Goal: Transaction & Acquisition: Purchase product/service

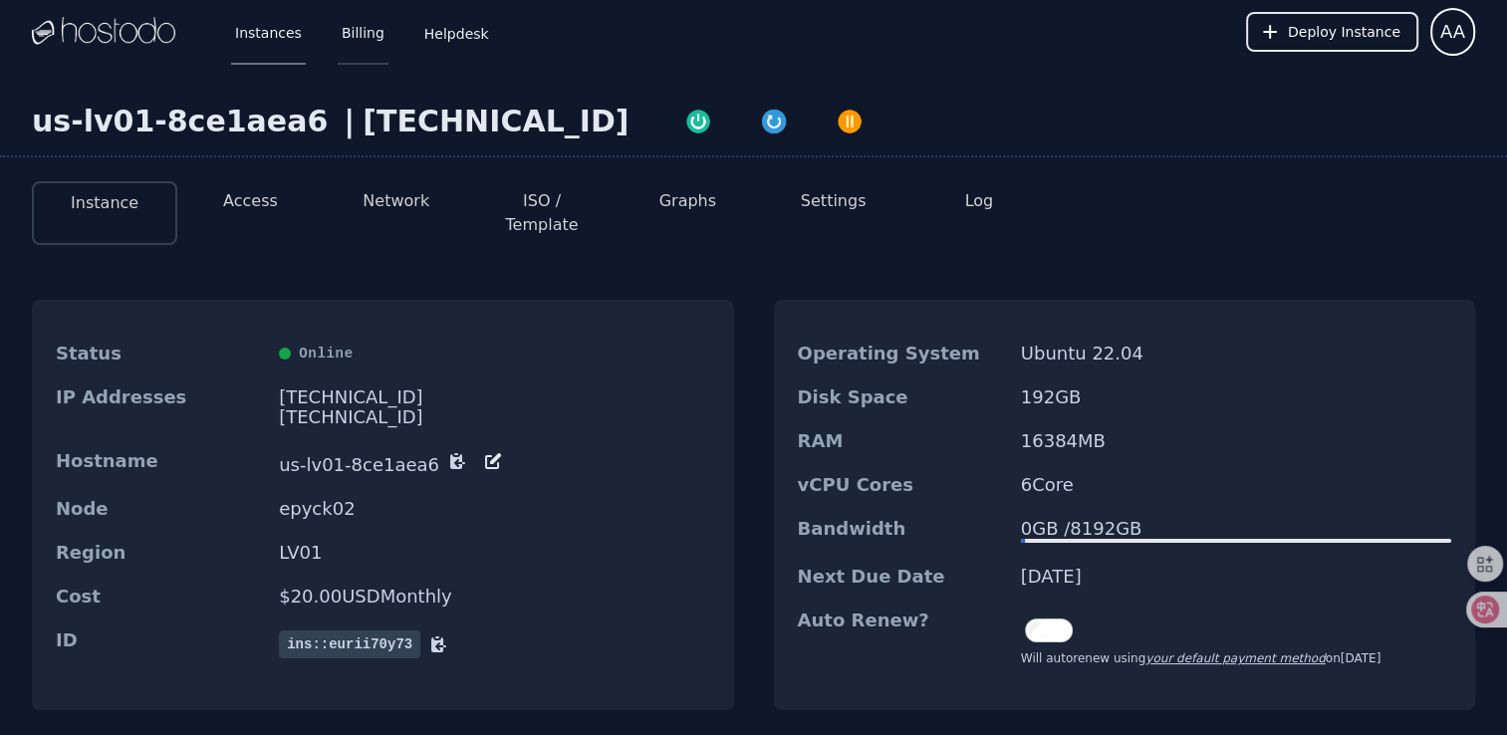
click at [365, 46] on link "Billing" at bounding box center [363, 32] width 51 height 66
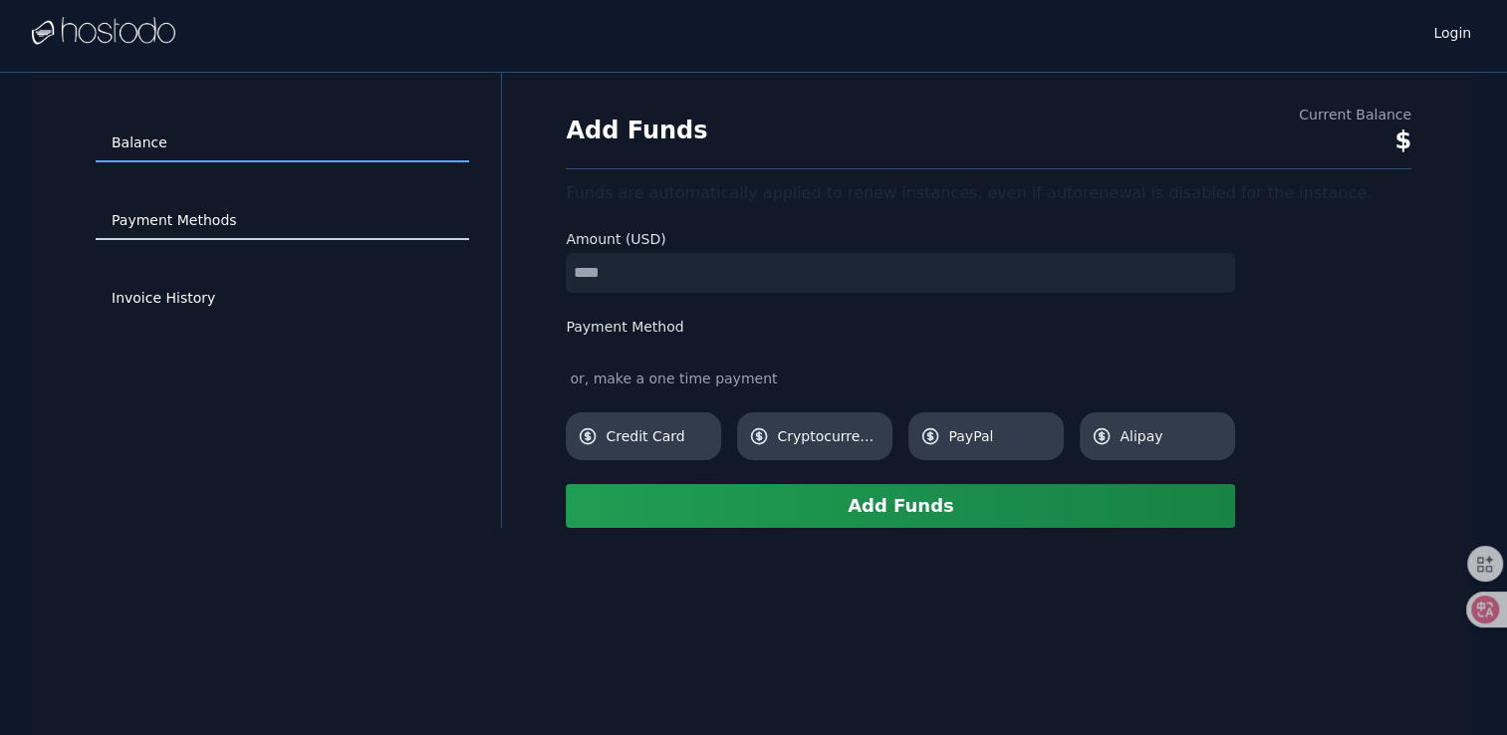
click at [252, 221] on link "Payment Methods" at bounding box center [283, 221] width 374 height 38
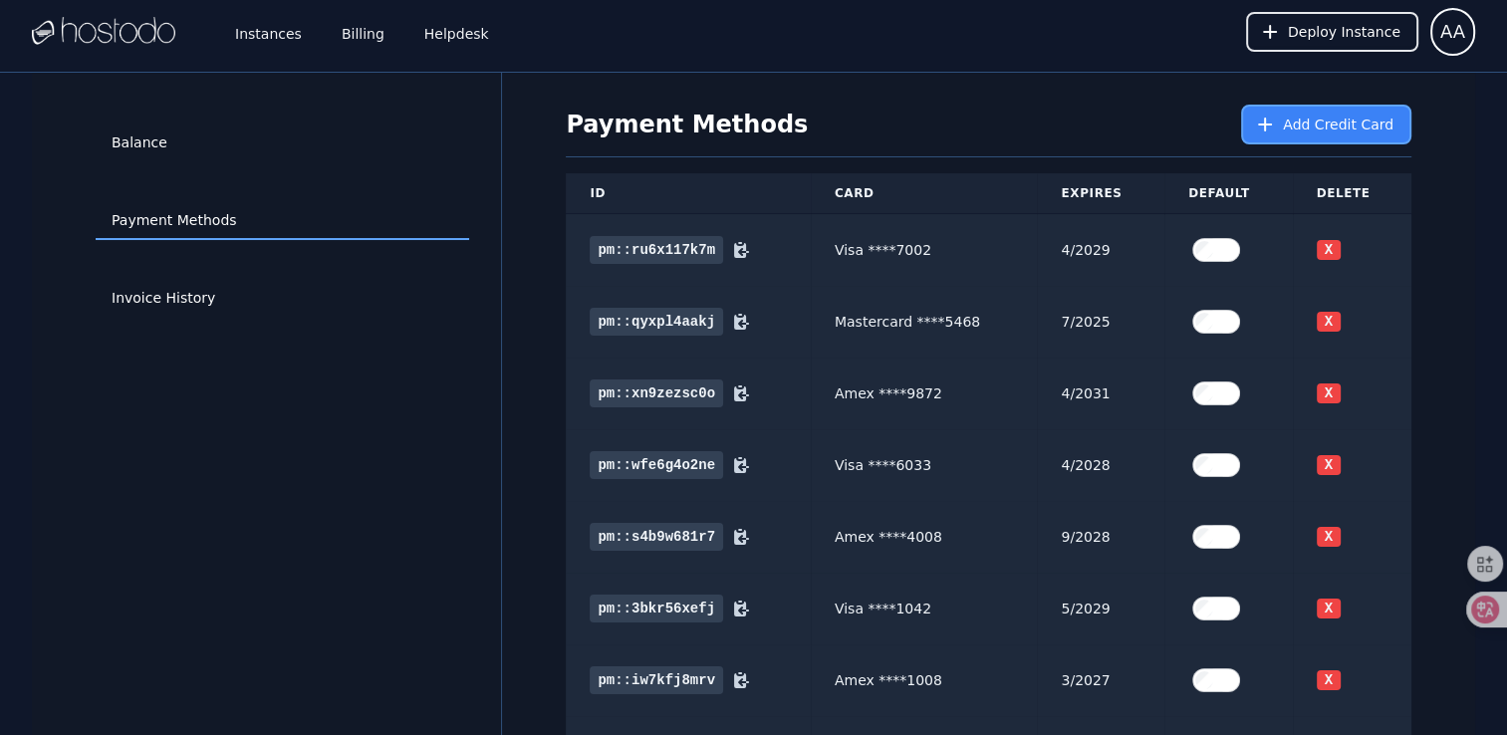
click at [1307, 133] on span "Add Credit Card" at bounding box center [1338, 125] width 111 height 20
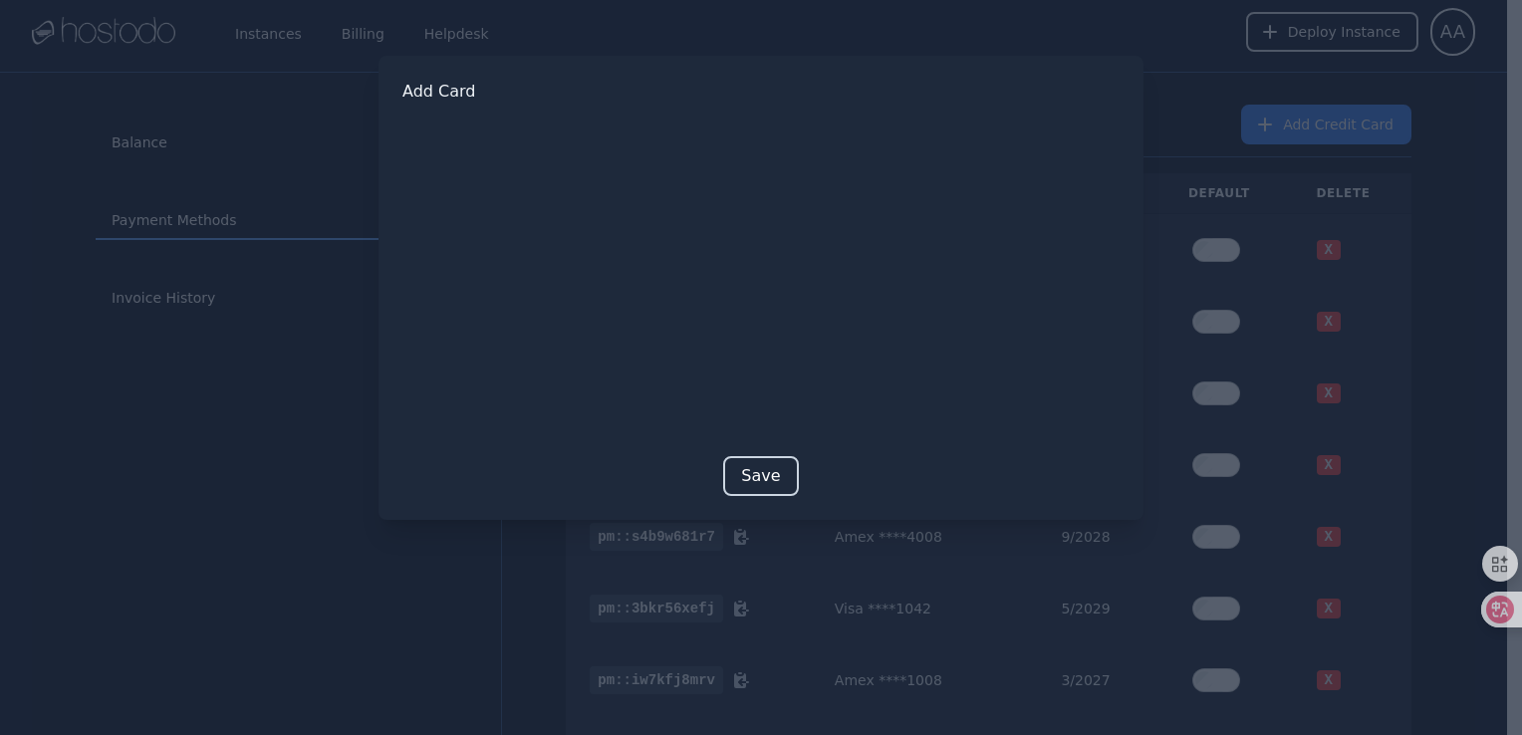
click at [753, 482] on button "Save" at bounding box center [760, 476] width 75 height 40
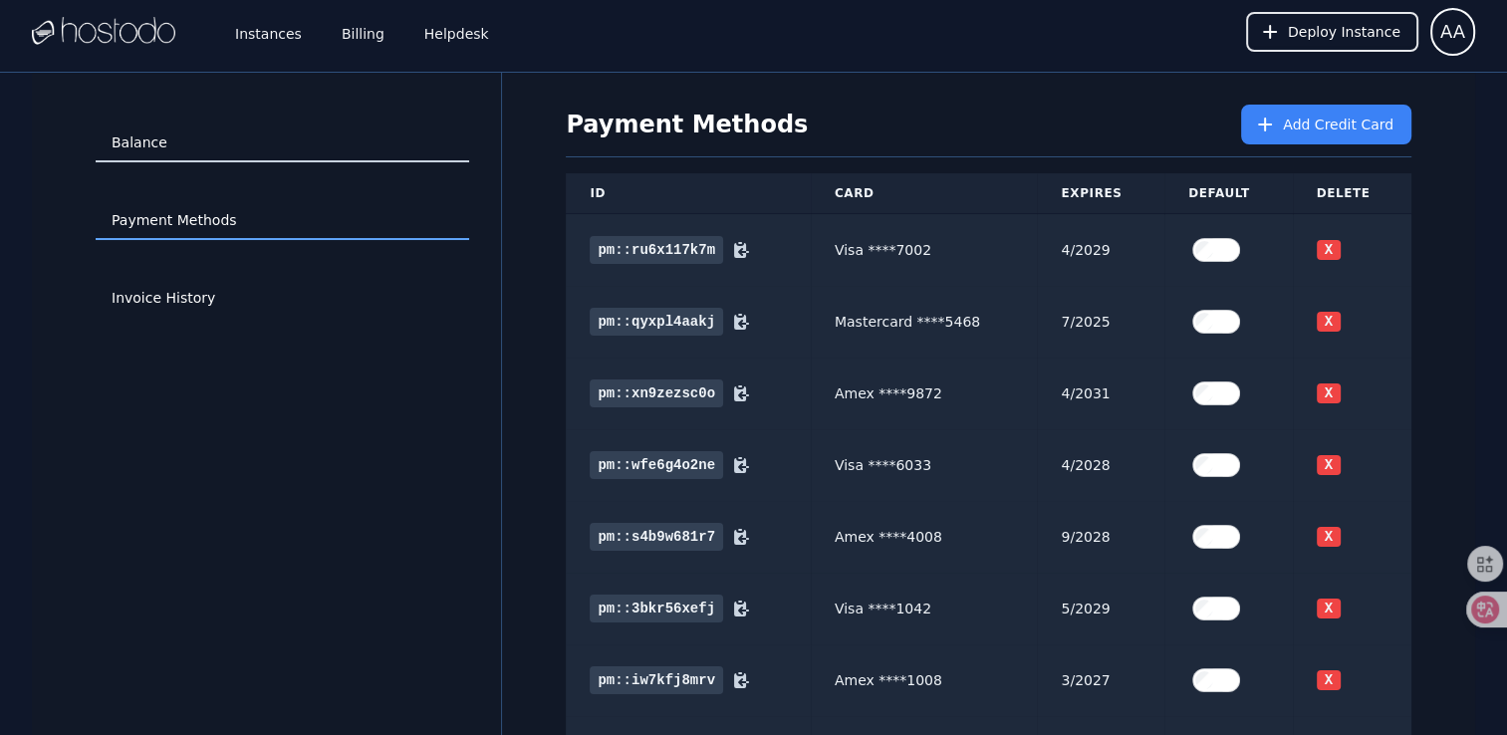
click at [225, 149] on link "Balance" at bounding box center [283, 144] width 374 height 38
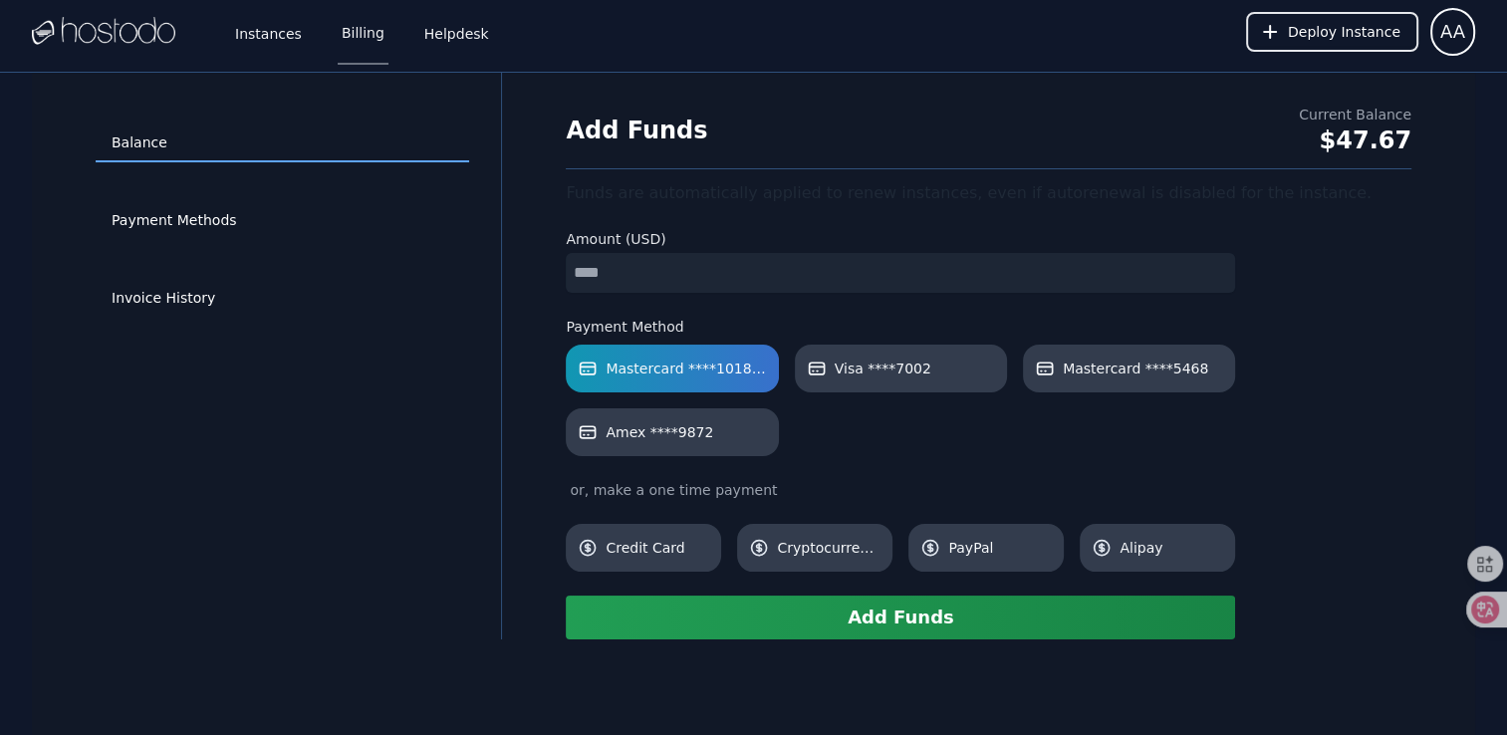
type input "*"
click at [836, 627] on button "Add Funds" at bounding box center [900, 618] width 669 height 44
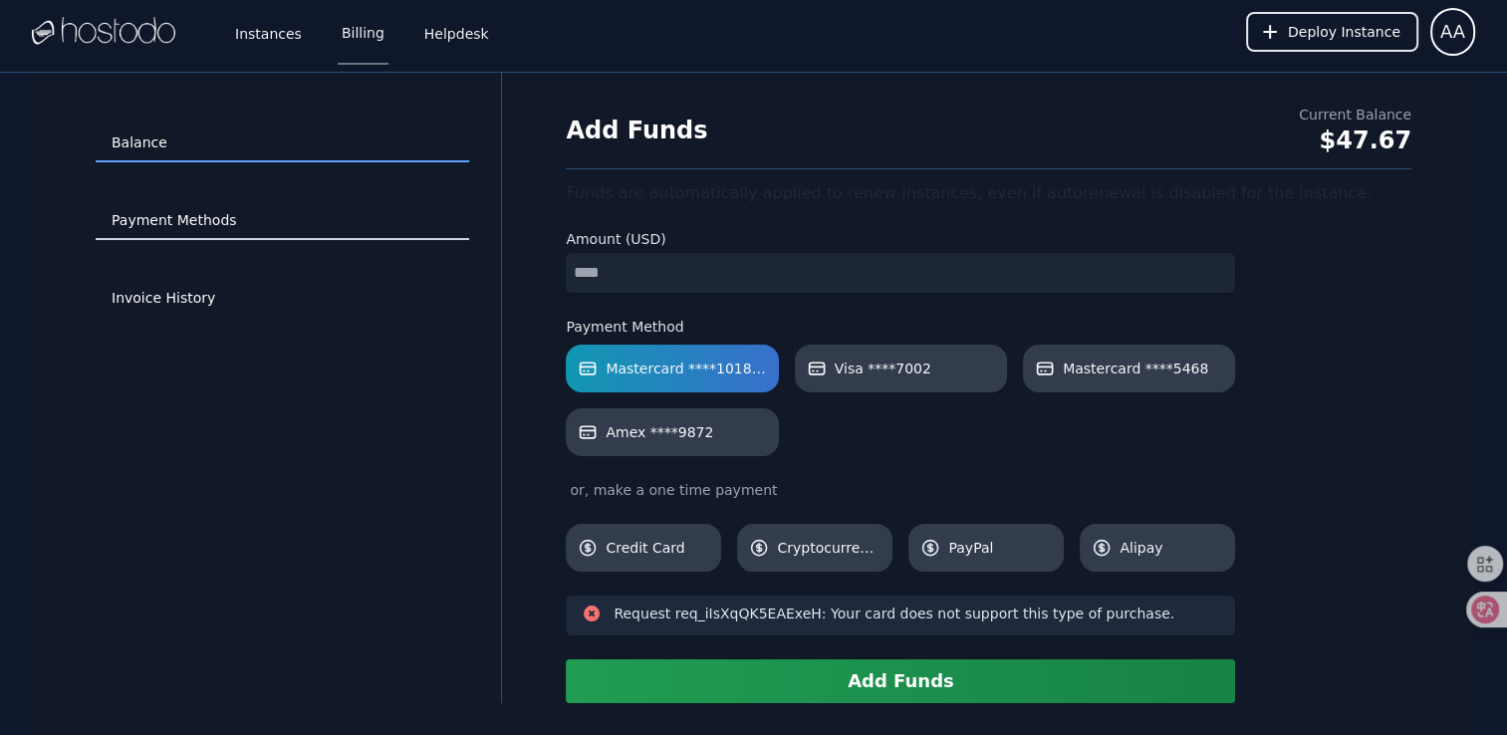
click at [209, 221] on link "Payment Methods" at bounding box center [283, 221] width 374 height 38
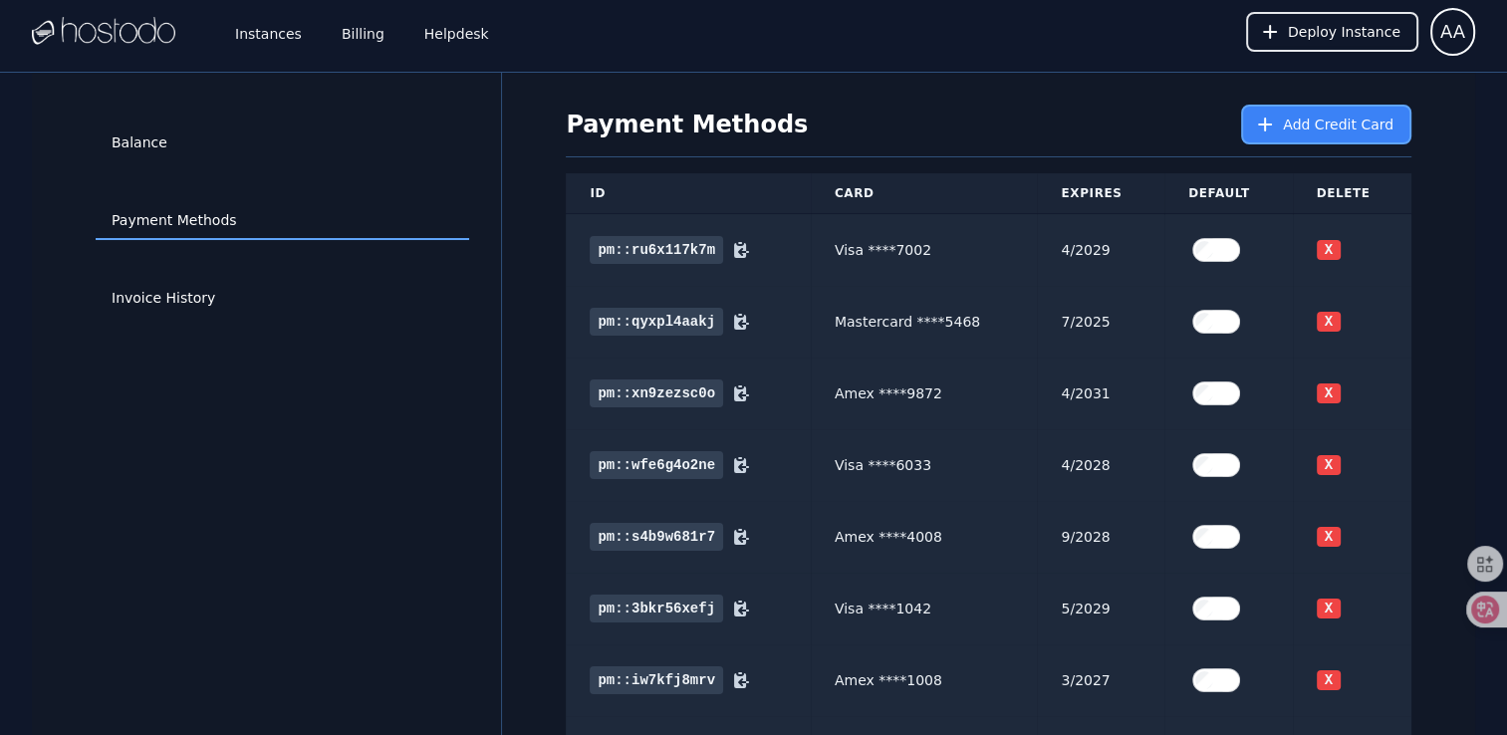
click at [1279, 133] on button "Add Credit Card" at bounding box center [1326, 125] width 170 height 40
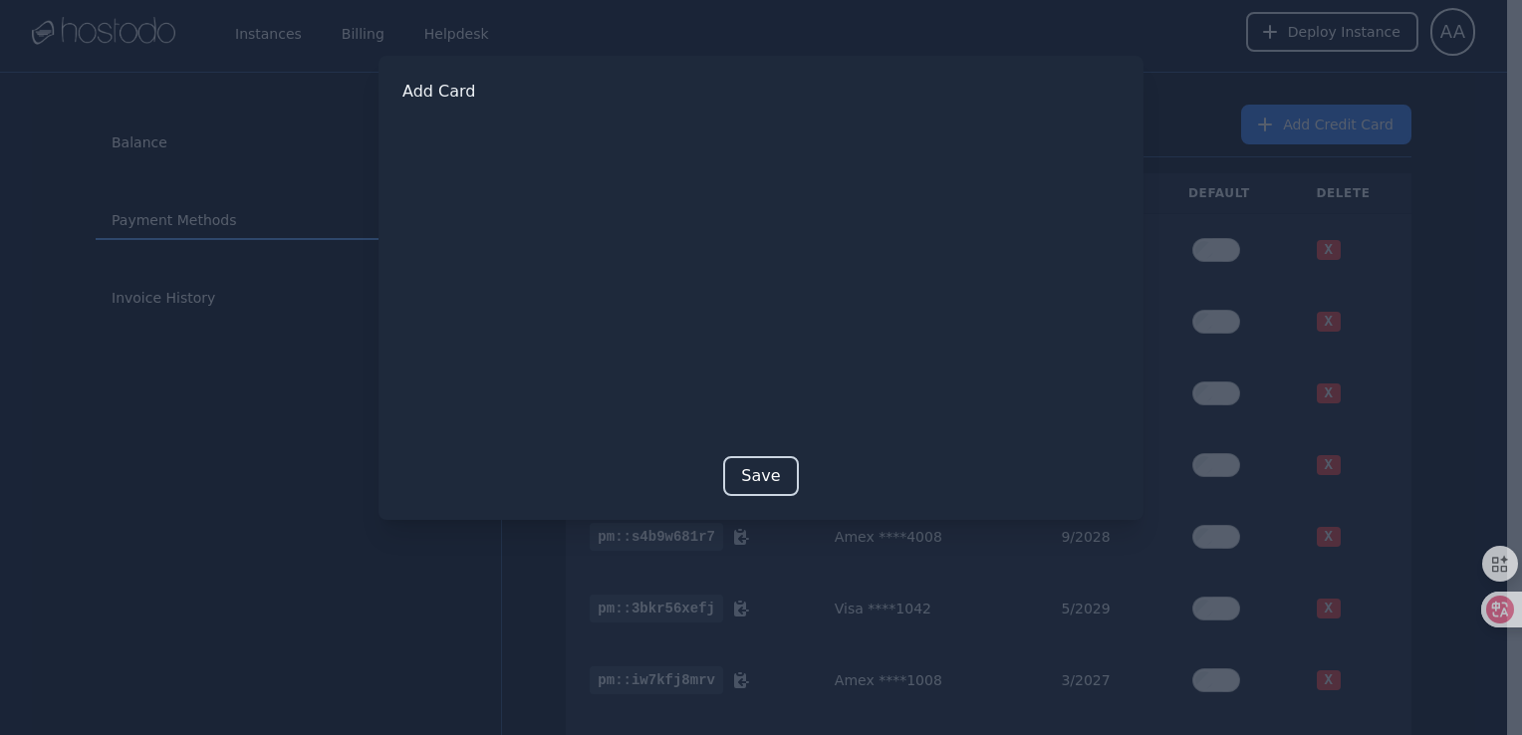
click at [746, 475] on button "Save" at bounding box center [760, 476] width 75 height 40
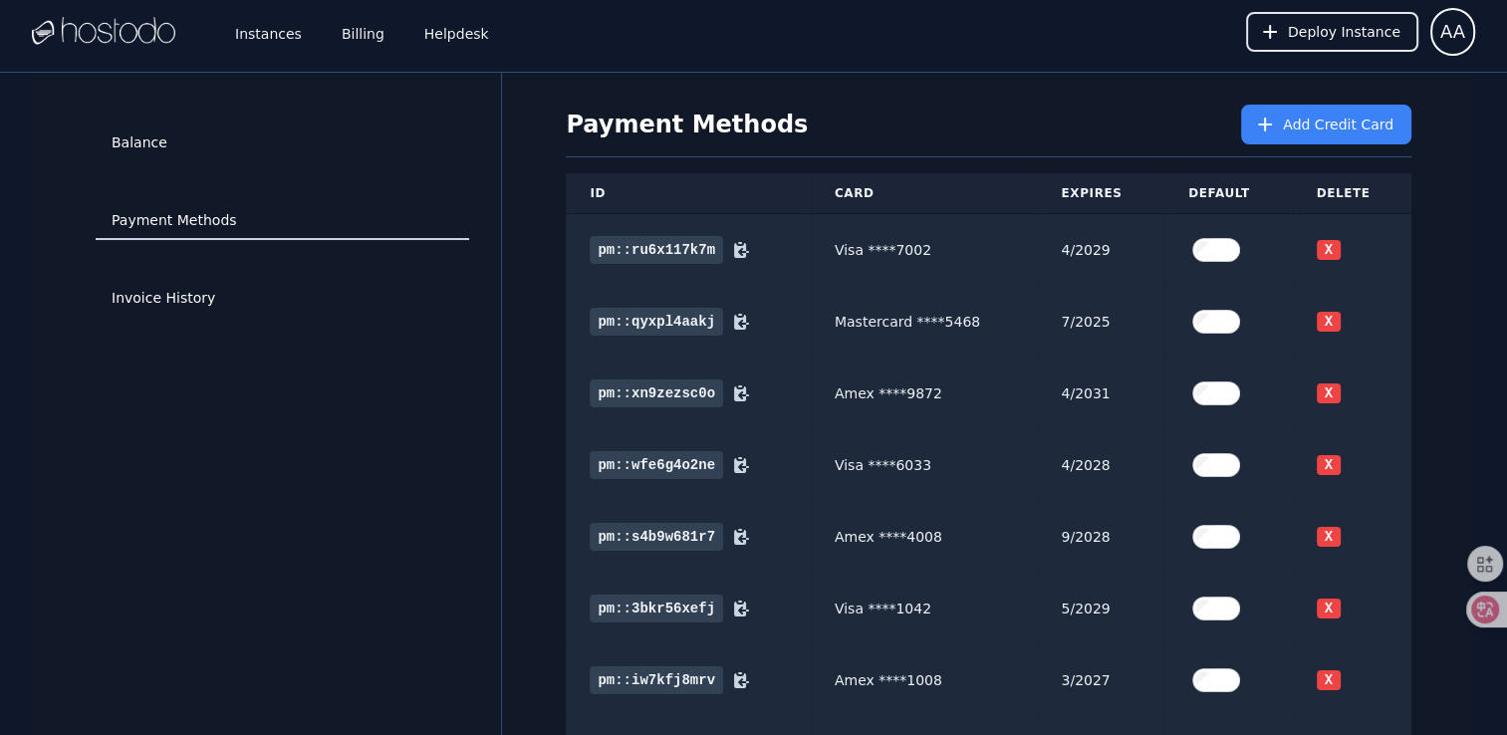
click at [399, 203] on link "Payment Methods" at bounding box center [283, 221] width 374 height 38
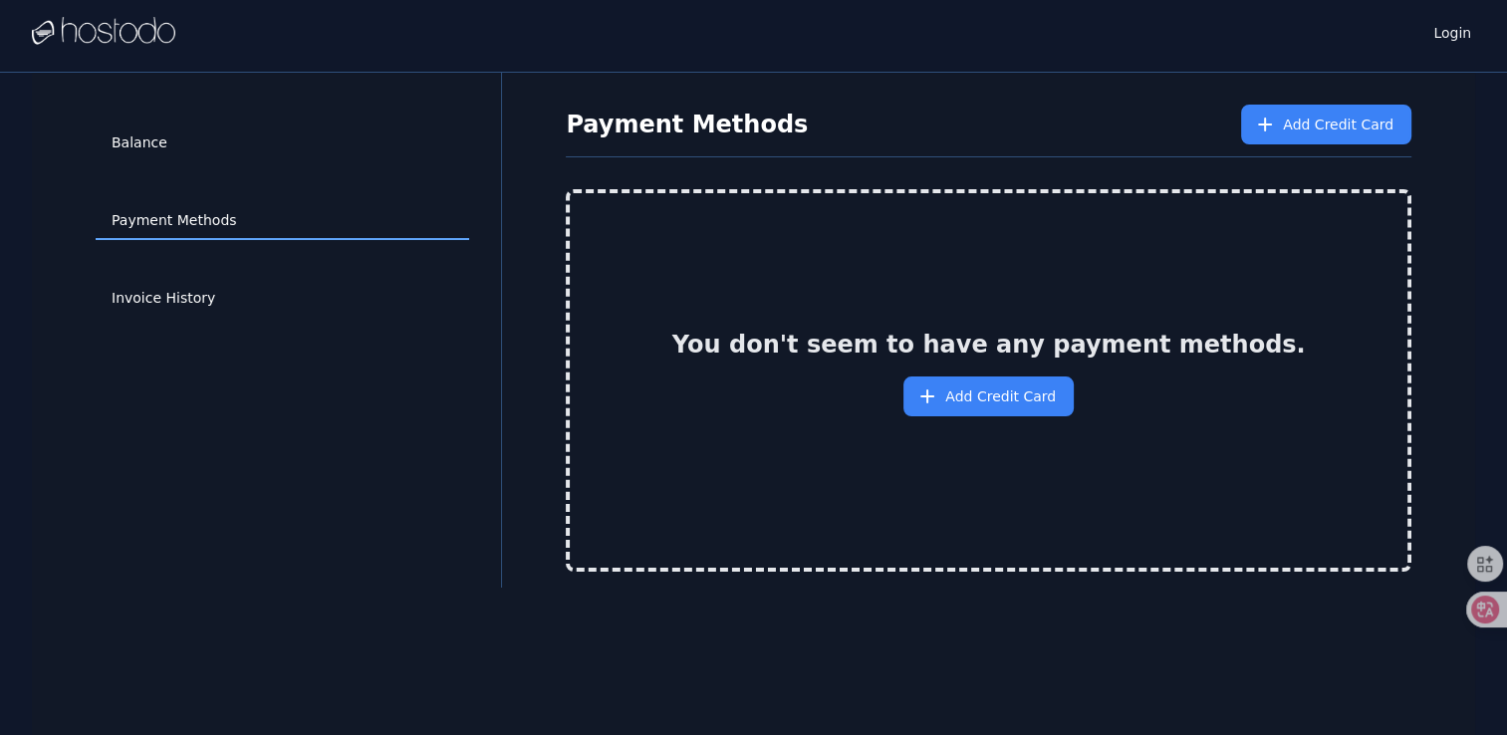
click at [262, 122] on div "Balance" at bounding box center [283, 144] width 374 height 78
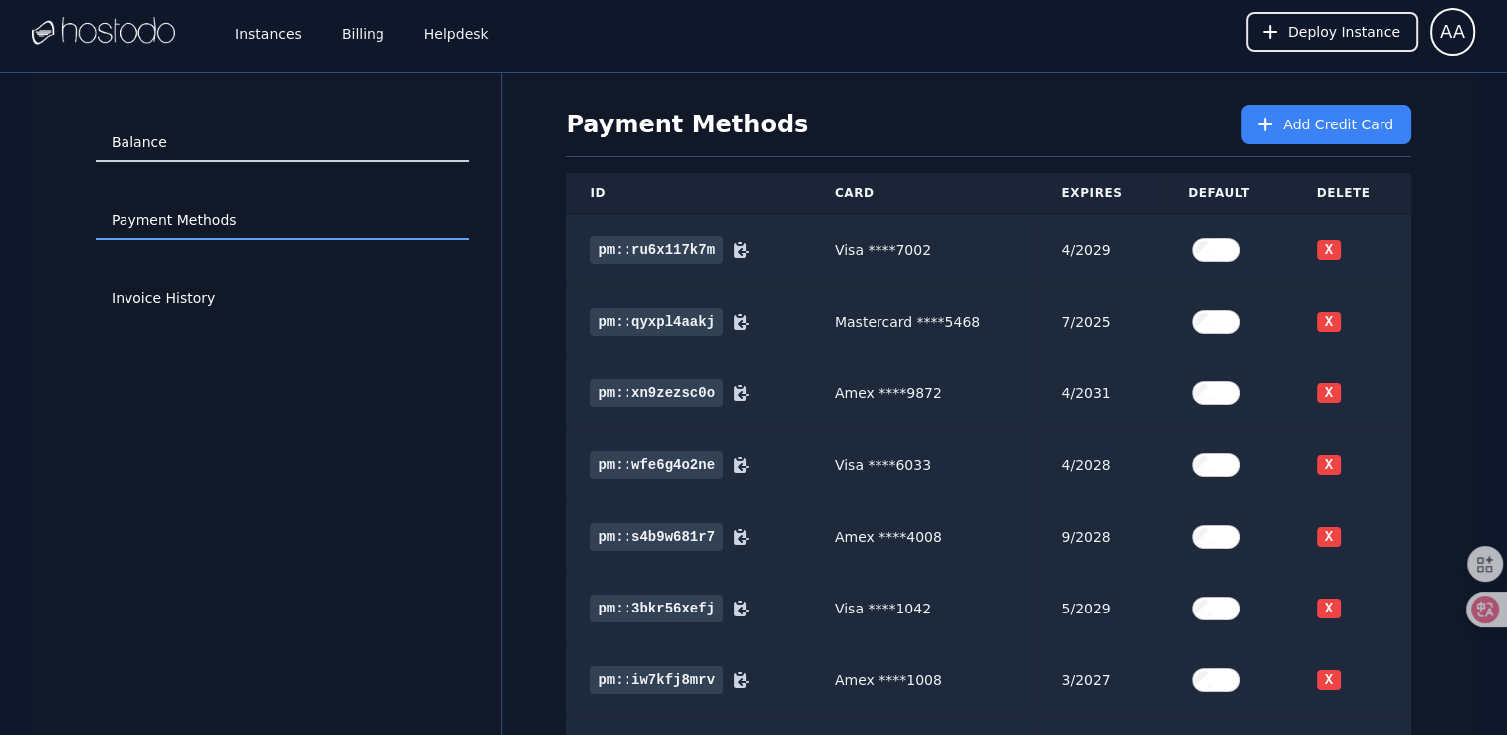
click at [259, 136] on link "Balance" at bounding box center [283, 144] width 374 height 38
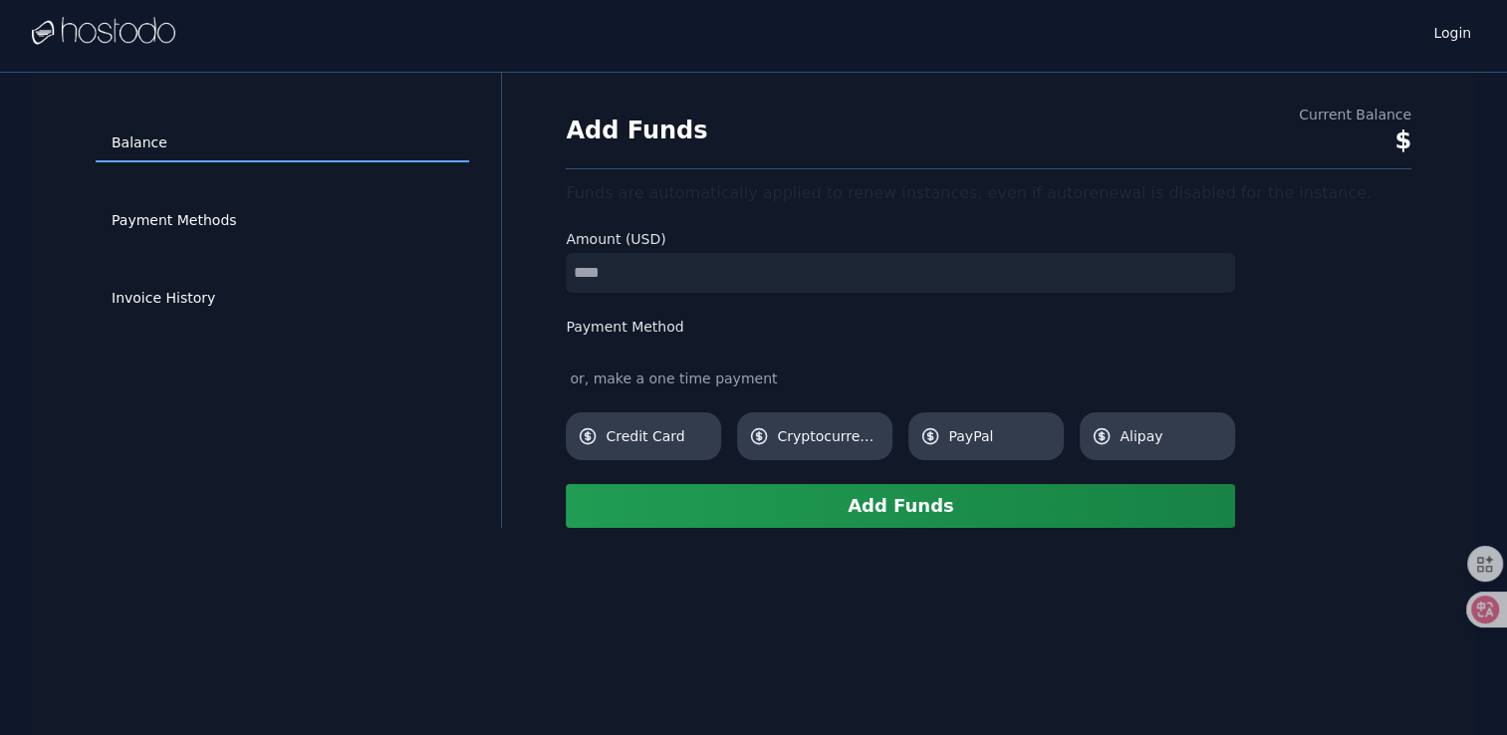
click at [604, 272] on input "number" at bounding box center [900, 273] width 669 height 40
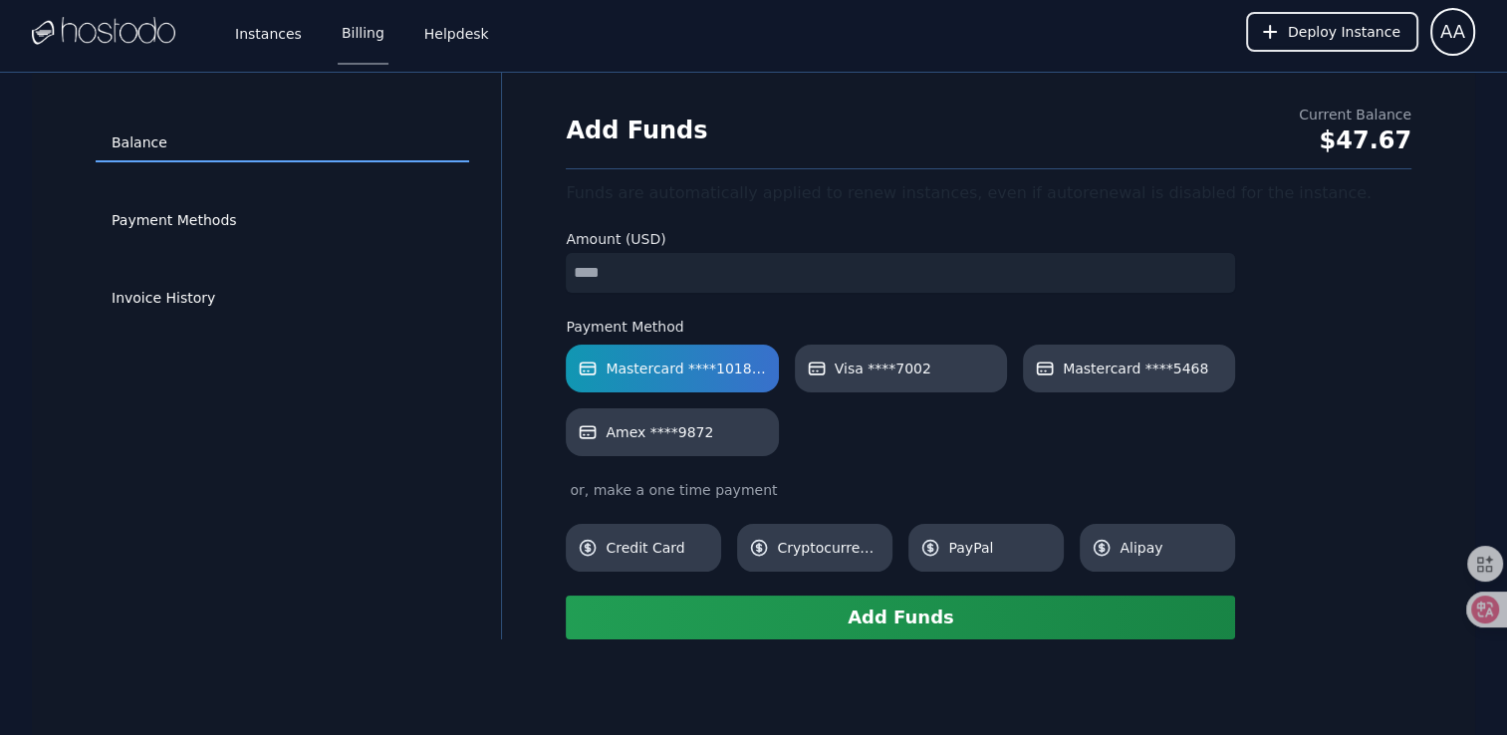
type input "*"
click at [751, 620] on button "Add Funds" at bounding box center [900, 618] width 669 height 44
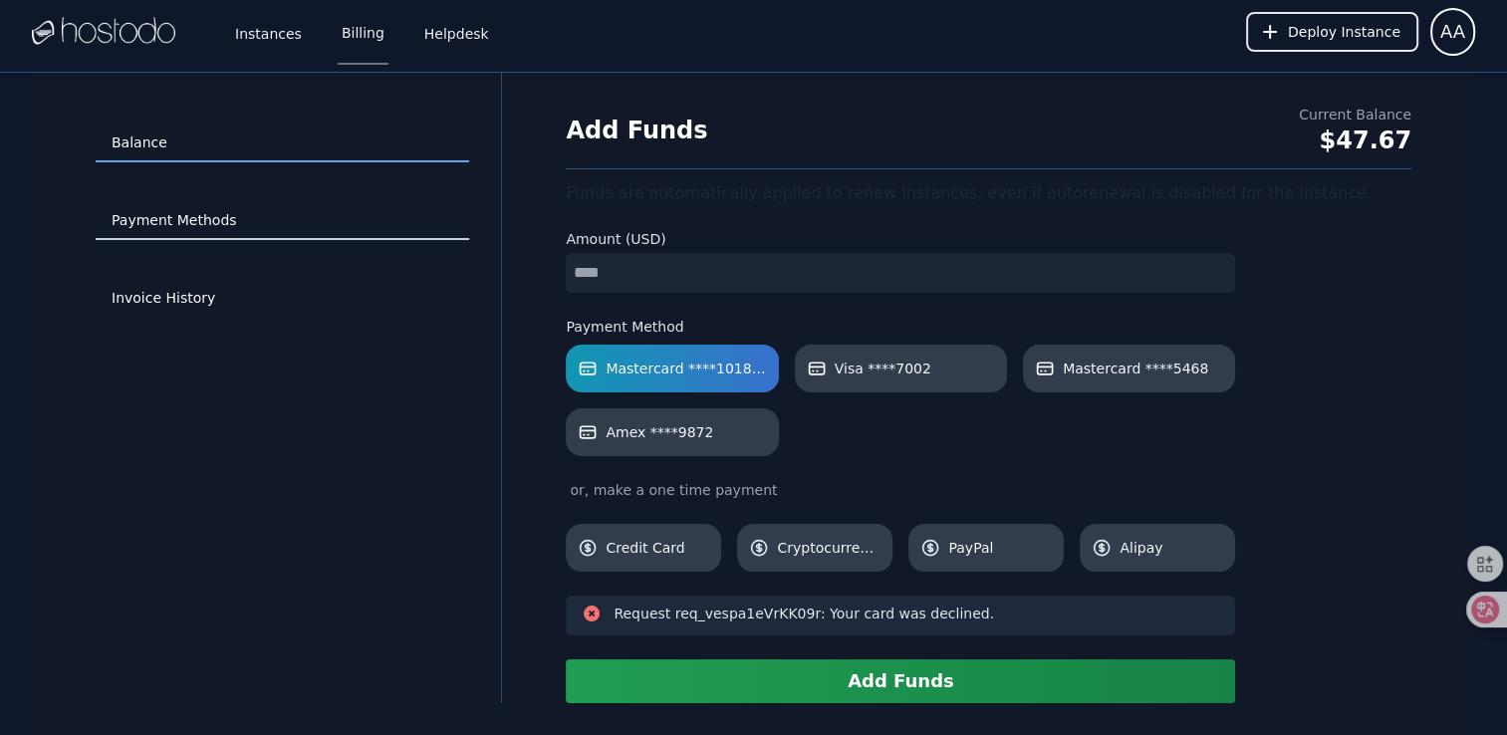
click at [291, 213] on link "Payment Methods" at bounding box center [283, 221] width 374 height 38
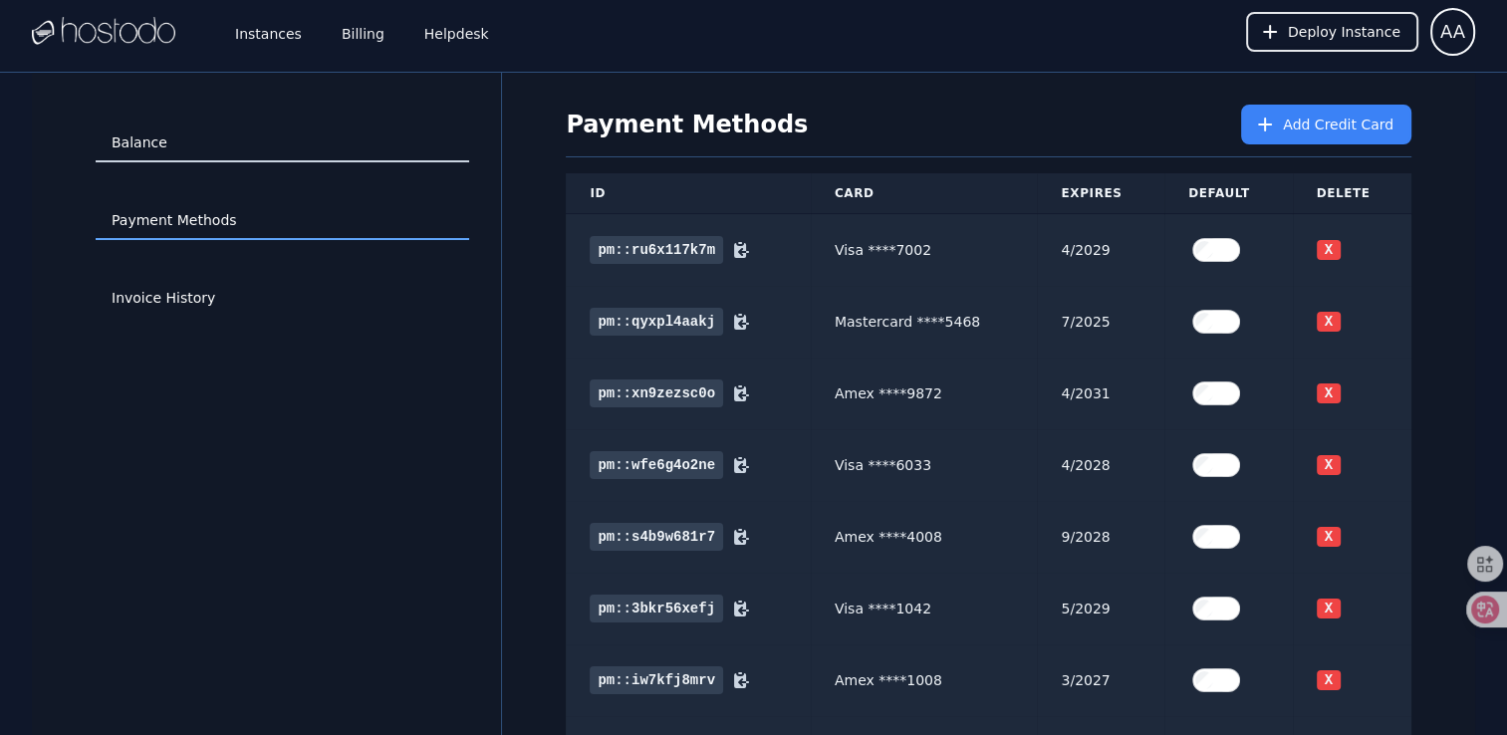
click at [196, 137] on link "Balance" at bounding box center [283, 144] width 374 height 38
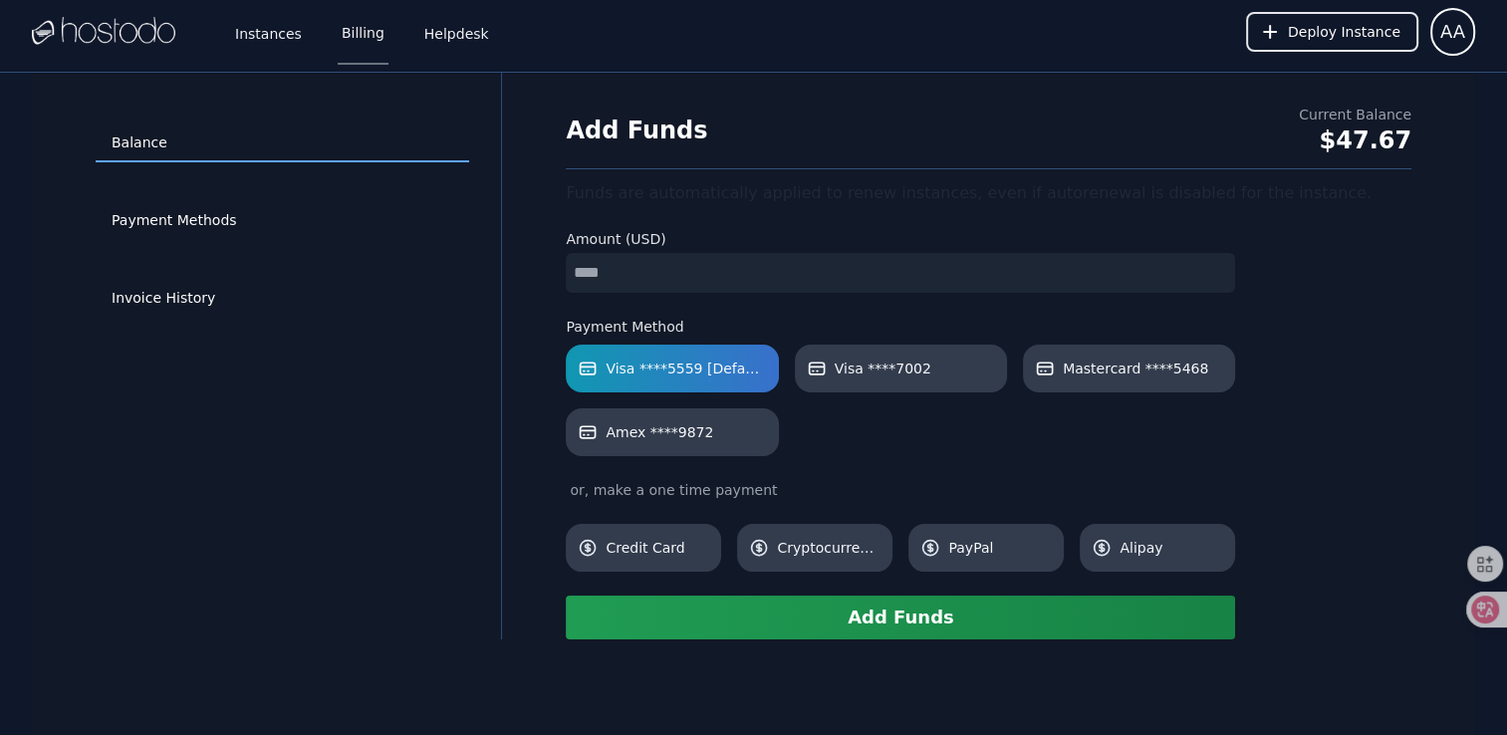
click at [466, 513] on div "Balance Payment Methods Invoice History" at bounding box center [282, 356] width 437 height 503
click at [772, 616] on button "Add Funds" at bounding box center [900, 618] width 669 height 44
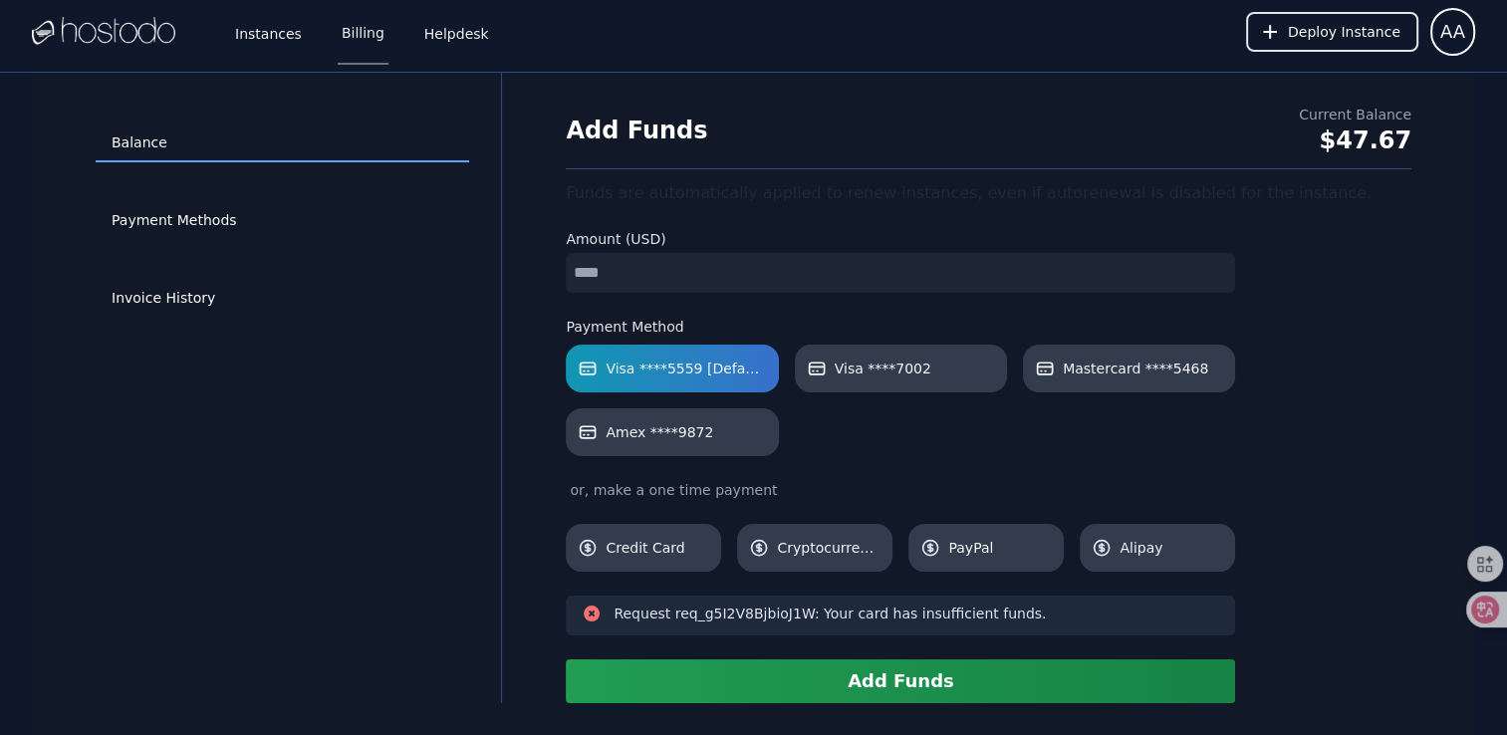
drag, startPoint x: 633, startPoint y: 265, endPoint x: 438, endPoint y: 250, distance: 194.8
click at [444, 253] on div "Balance Payment Methods Invoice History Add Funds Current Balance $47.67 Funds …" at bounding box center [754, 388] width 1444 height 631
type input "*"
drag, startPoint x: 427, startPoint y: 294, endPoint x: 581, endPoint y: 435, distance: 208.7
click at [427, 294] on link "Invoice History" at bounding box center [283, 299] width 374 height 38
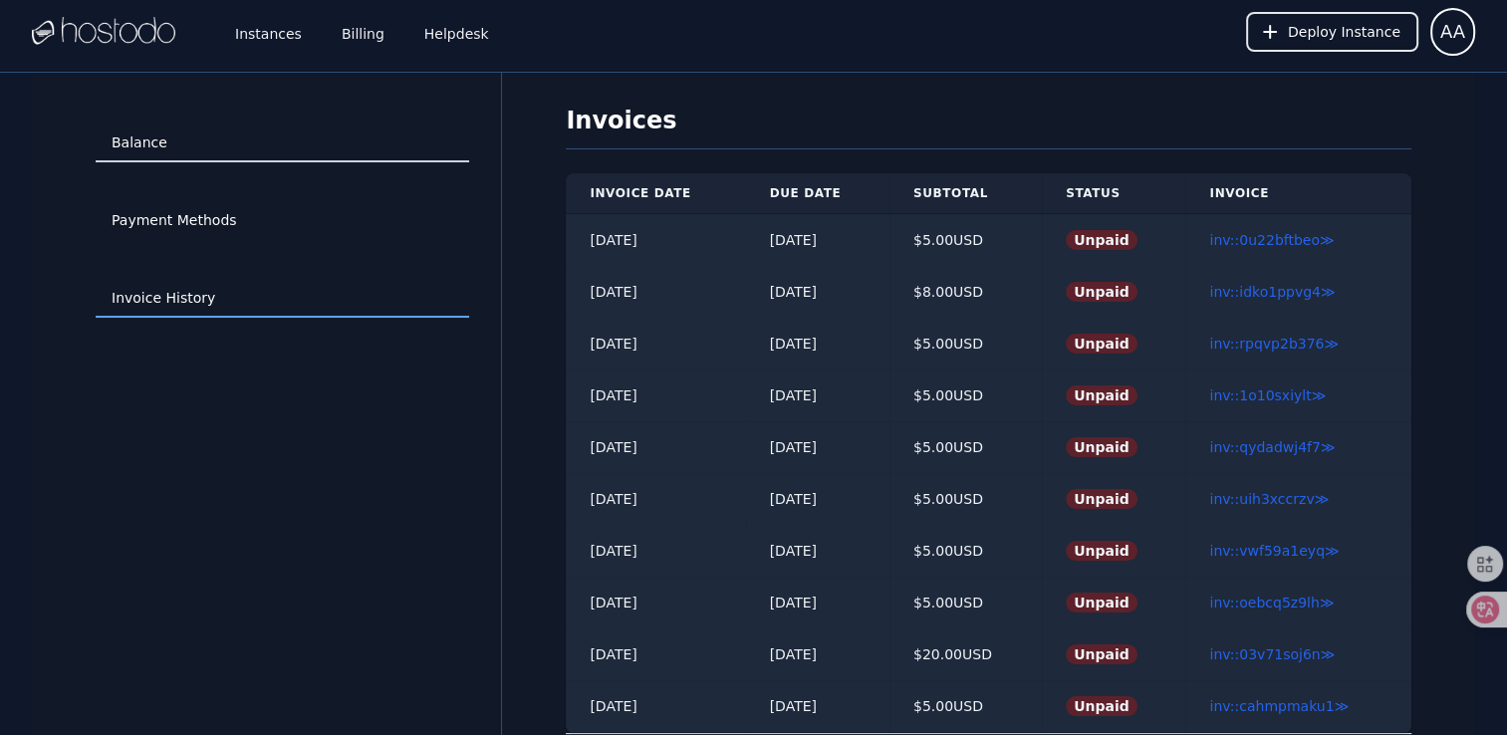
click at [229, 134] on link "Balance" at bounding box center [283, 144] width 374 height 38
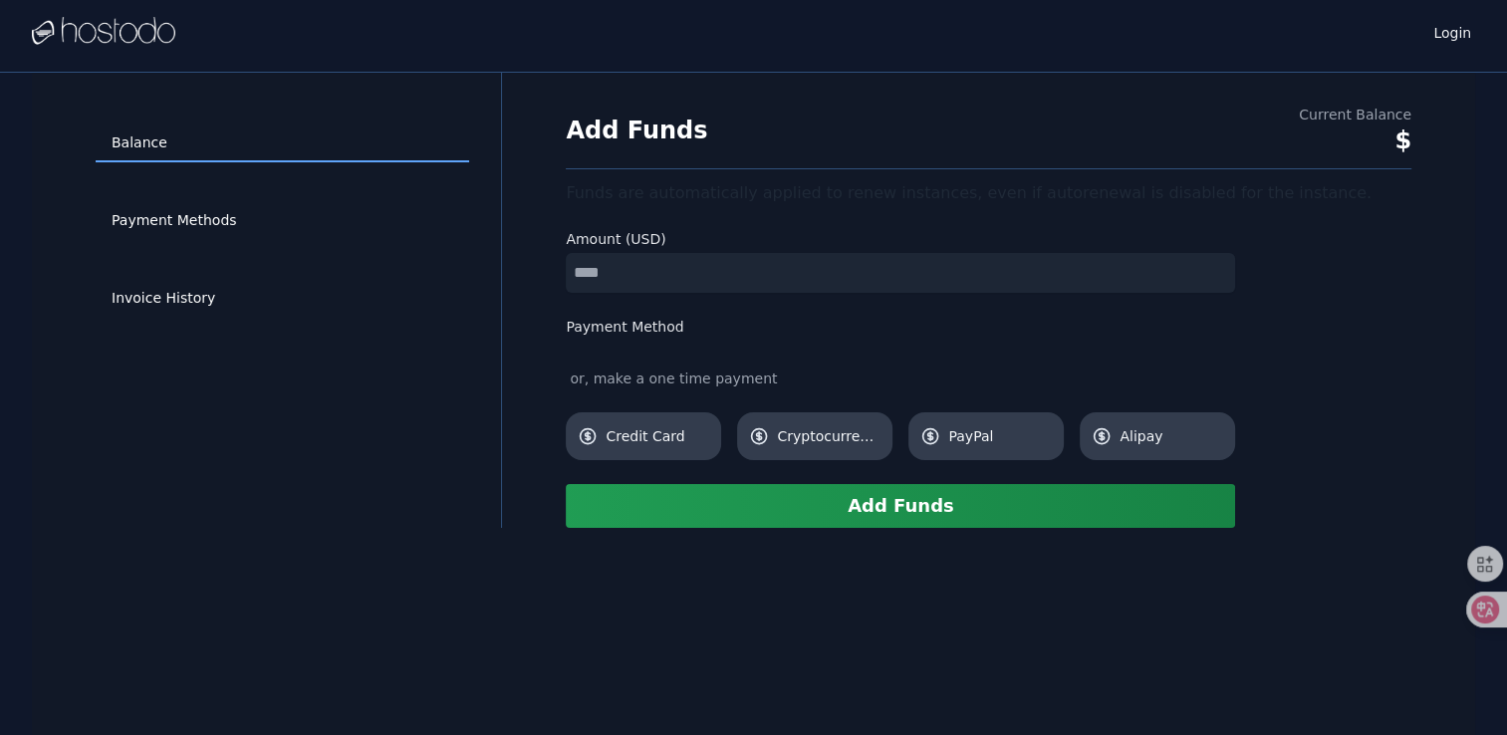
click at [609, 273] on input "number" at bounding box center [900, 273] width 669 height 40
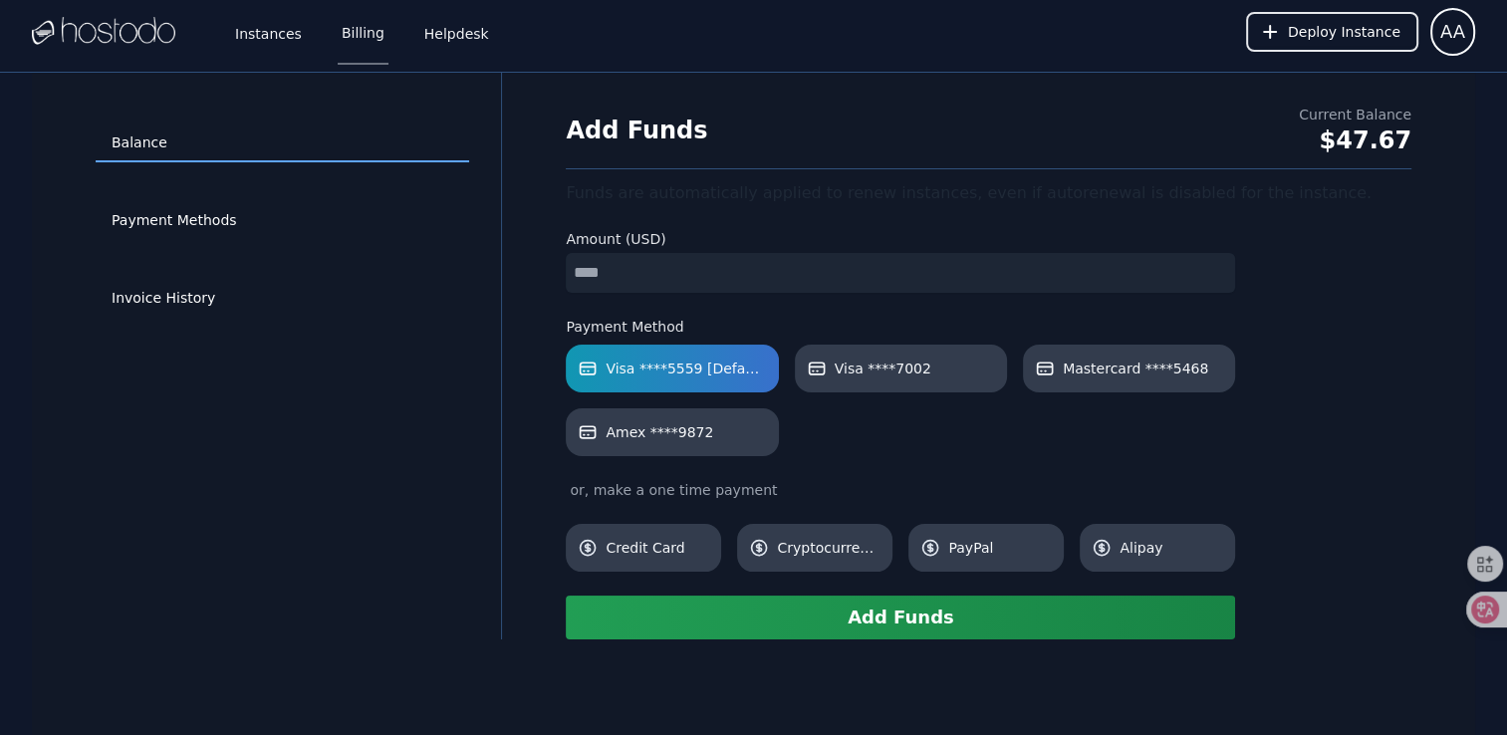
click at [800, 612] on button "Add Funds" at bounding box center [900, 618] width 669 height 44
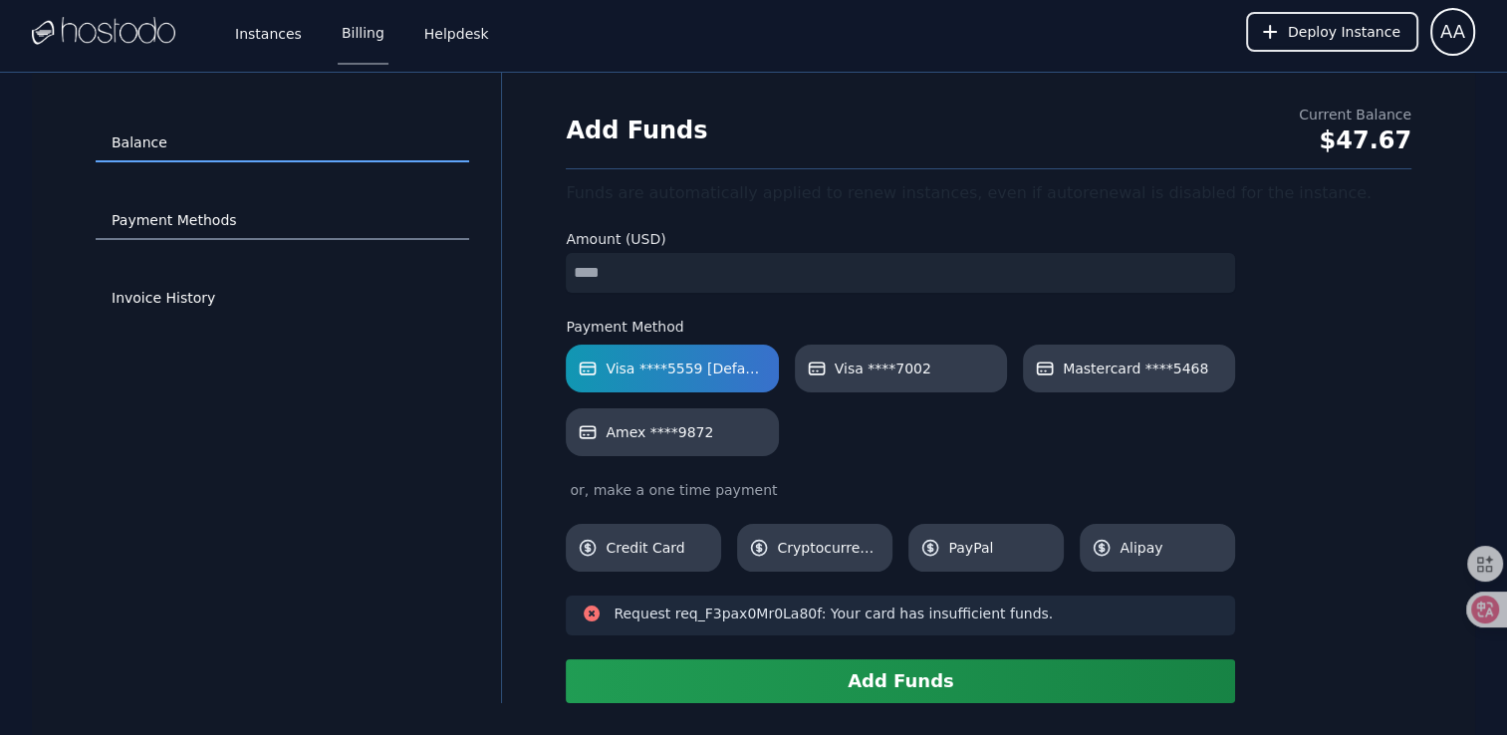
drag, startPoint x: 523, startPoint y: 239, endPoint x: 402, endPoint y: 230, distance: 120.9
click at [402, 230] on div "Balance Payment Methods Invoice History Add Funds Current Balance $47.67 Funds …" at bounding box center [754, 388] width 1444 height 631
type input "*"
drag, startPoint x: 472, startPoint y: 419, endPoint x: 538, endPoint y: 478, distance: 88.2
click at [474, 419] on div "Balance Payment Methods Invoice History" at bounding box center [282, 388] width 437 height 567
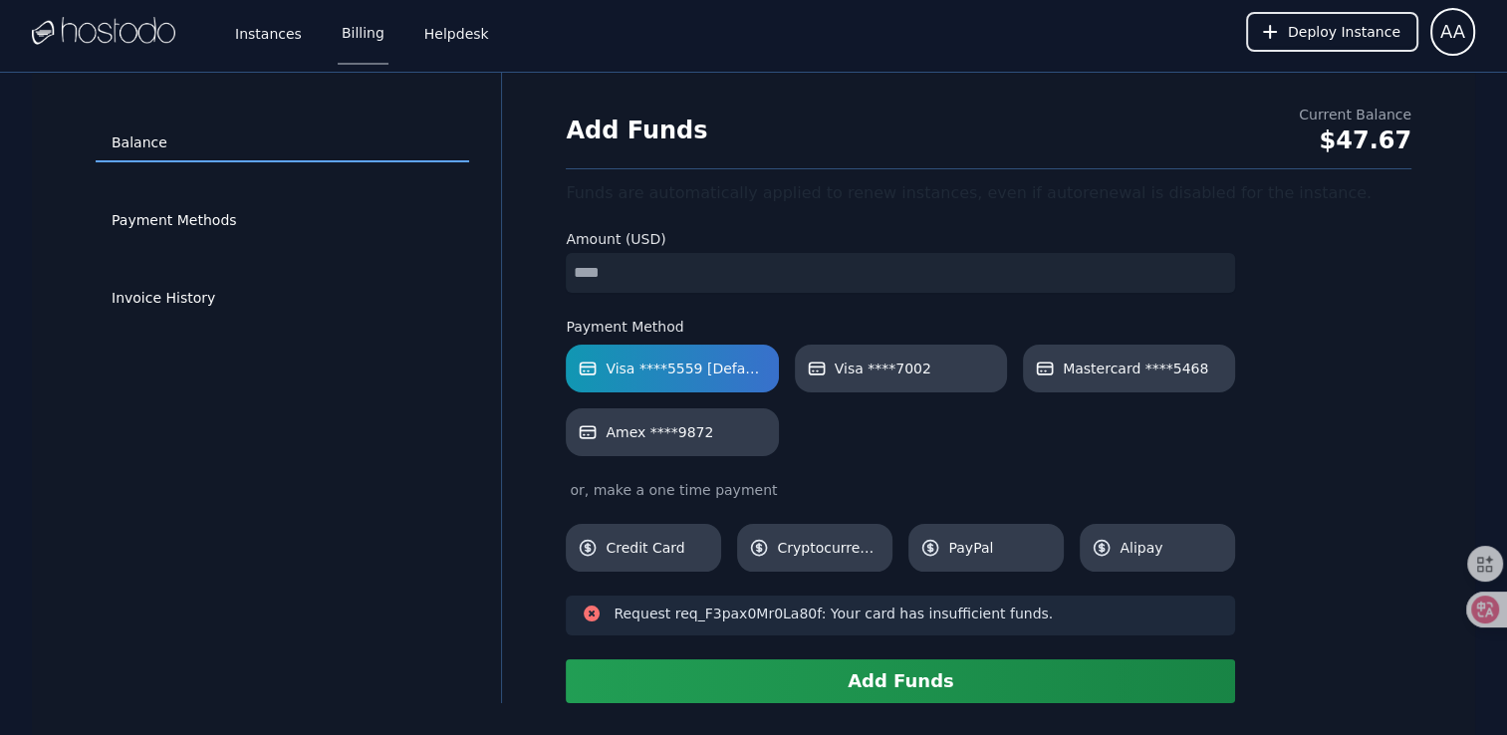
click at [749, 680] on button "Add Funds" at bounding box center [900, 682] width 669 height 44
click at [172, 226] on link "Payment Methods" at bounding box center [283, 221] width 374 height 38
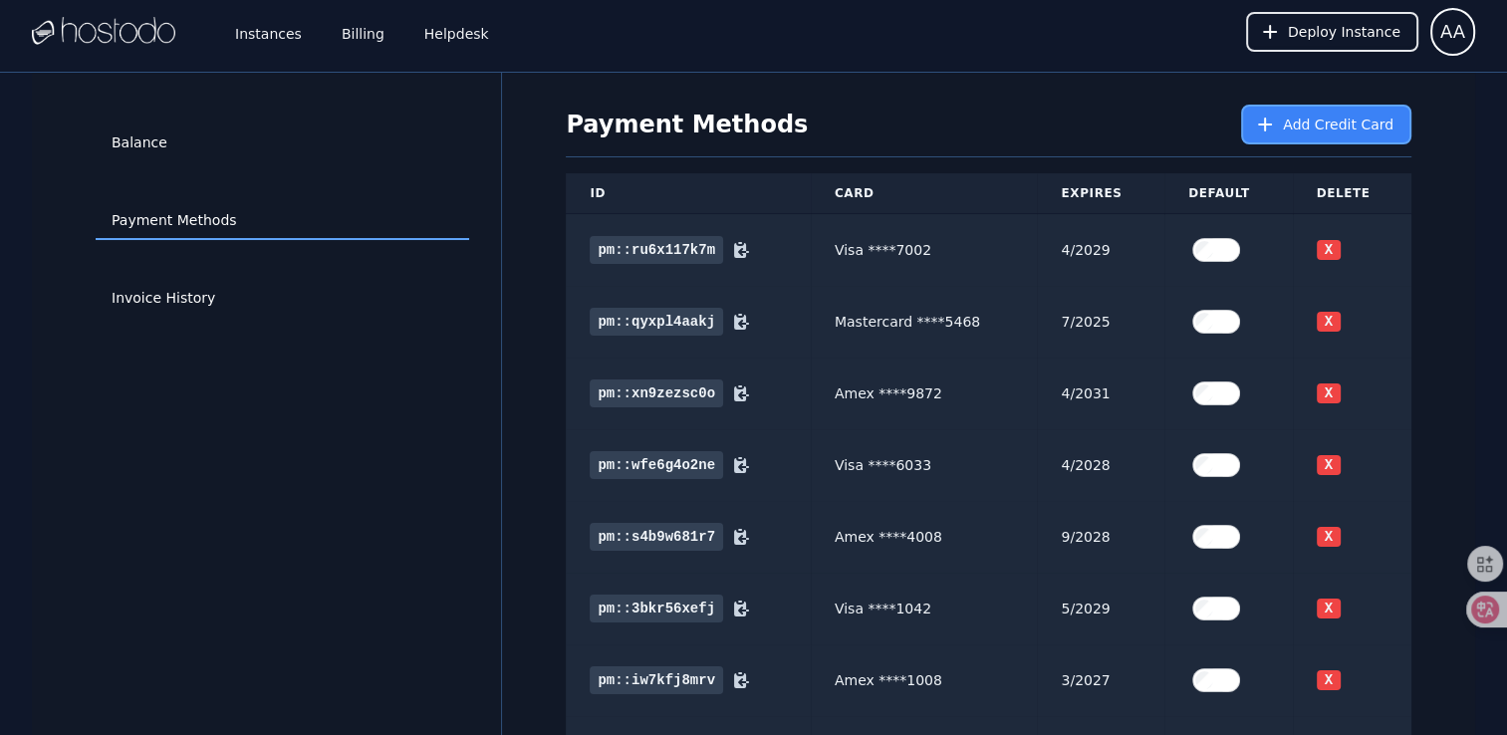
click at [1314, 124] on span "Add Credit Card" at bounding box center [1338, 125] width 111 height 20
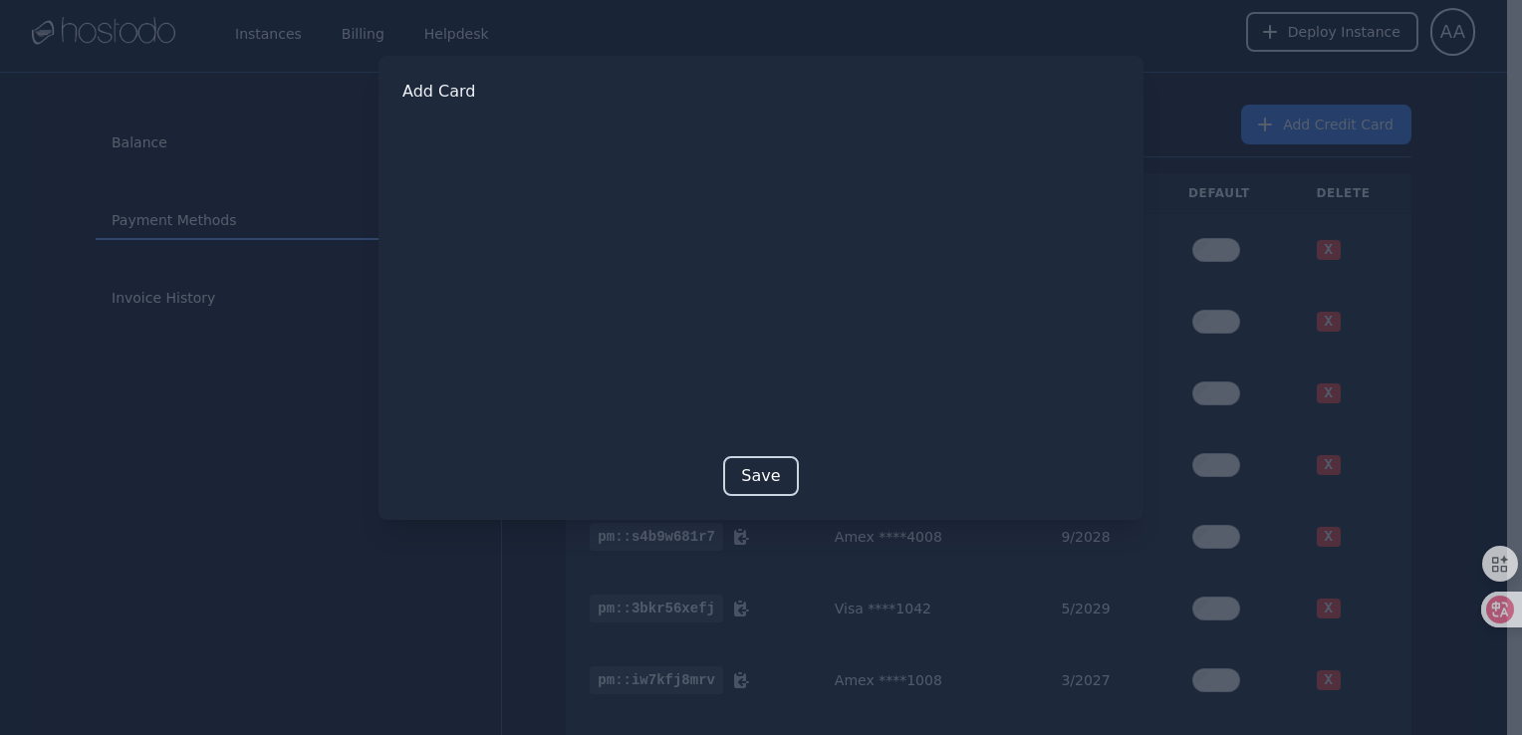
click at [743, 468] on button "Save" at bounding box center [760, 476] width 75 height 40
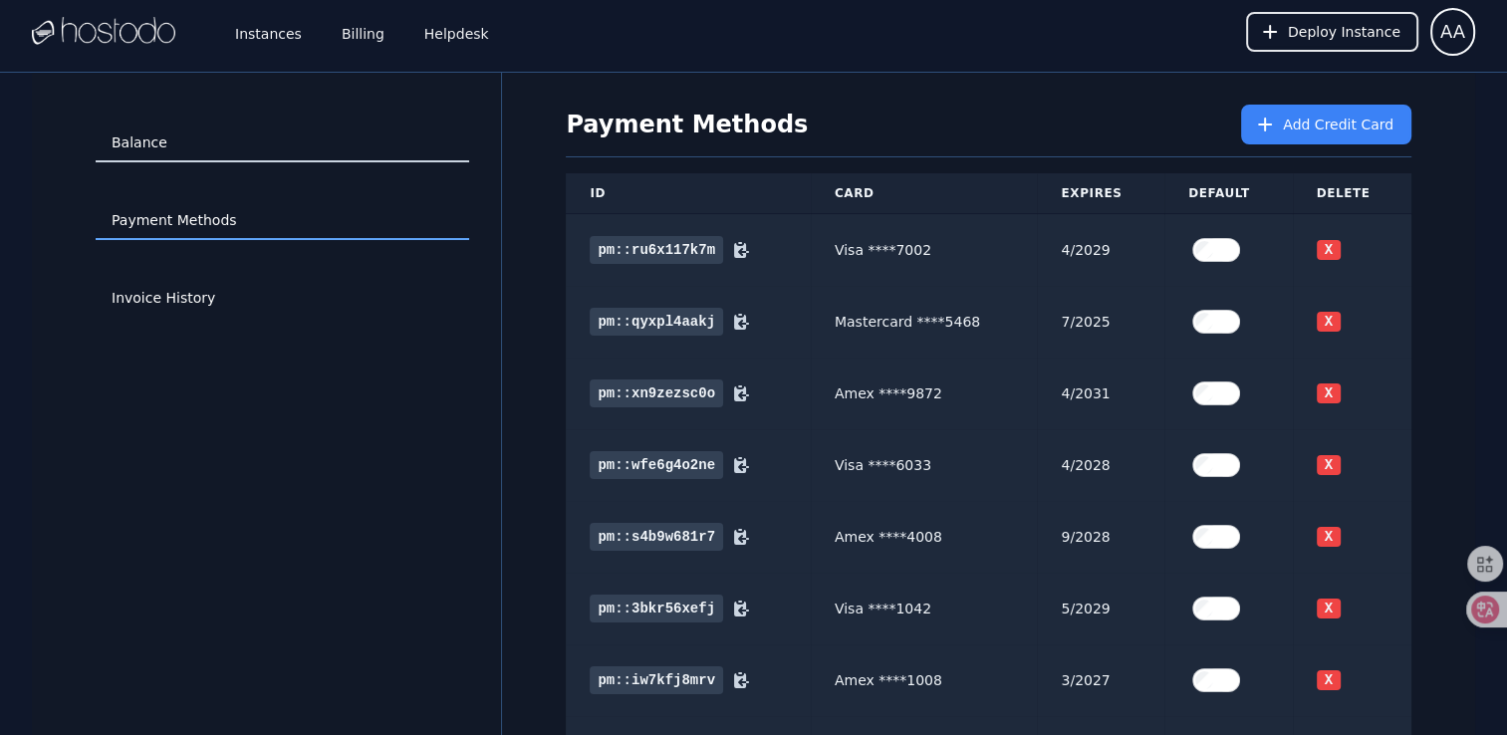
click at [195, 145] on link "Balance" at bounding box center [283, 144] width 374 height 38
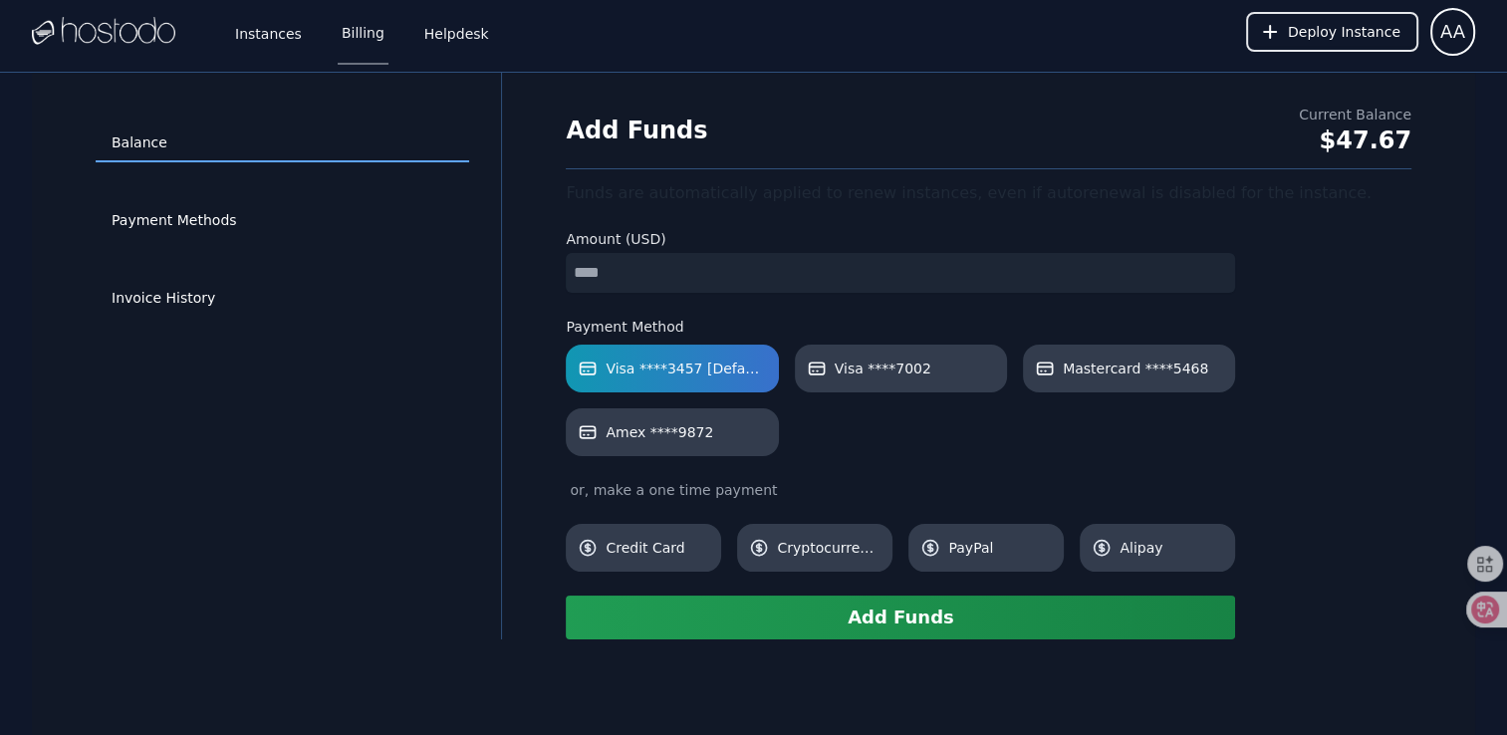
drag, startPoint x: 622, startPoint y: 281, endPoint x: 577, endPoint y: 272, distance: 45.7
click at [582, 272] on input "number" at bounding box center [900, 273] width 669 height 40
drag, startPoint x: 498, startPoint y: 416, endPoint x: 702, endPoint y: 561, distance: 250.2
click at [498, 416] on div "Balance Payment Methods Invoice History" at bounding box center [282, 356] width 437 height 503
click at [786, 607] on button "Add Funds" at bounding box center [900, 618] width 669 height 44
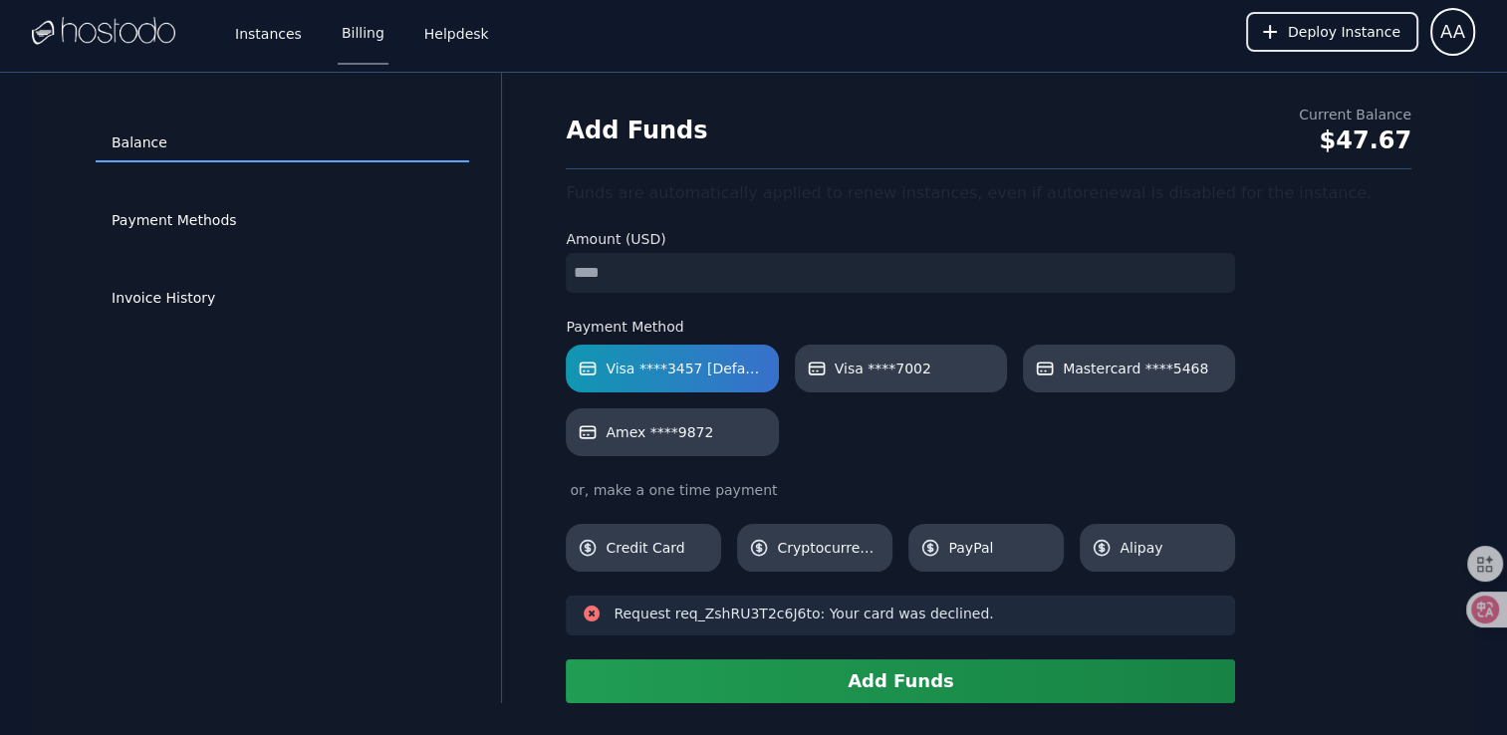
drag, startPoint x: 624, startPoint y: 277, endPoint x: 446, endPoint y: 273, distance: 177.4
click at [447, 274] on div "Balance Payment Methods Invoice History Add Funds Current Balance $47.67 Funds …" at bounding box center [754, 388] width 1444 height 631
type input "*"
click at [923, 681] on button "Add Funds" at bounding box center [900, 682] width 669 height 44
